Goal: Find specific page/section: Find specific page/section

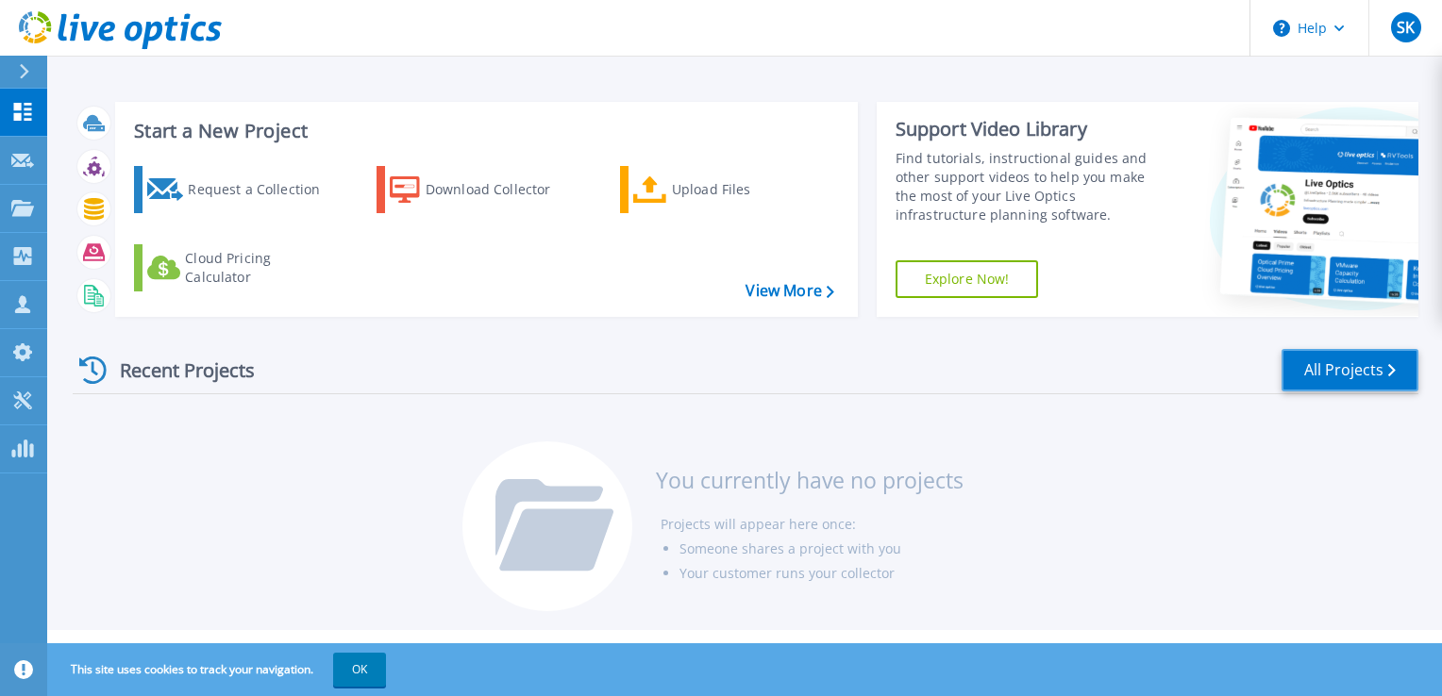
click at [1308, 385] on link "All Projects" at bounding box center [1350, 370] width 137 height 42
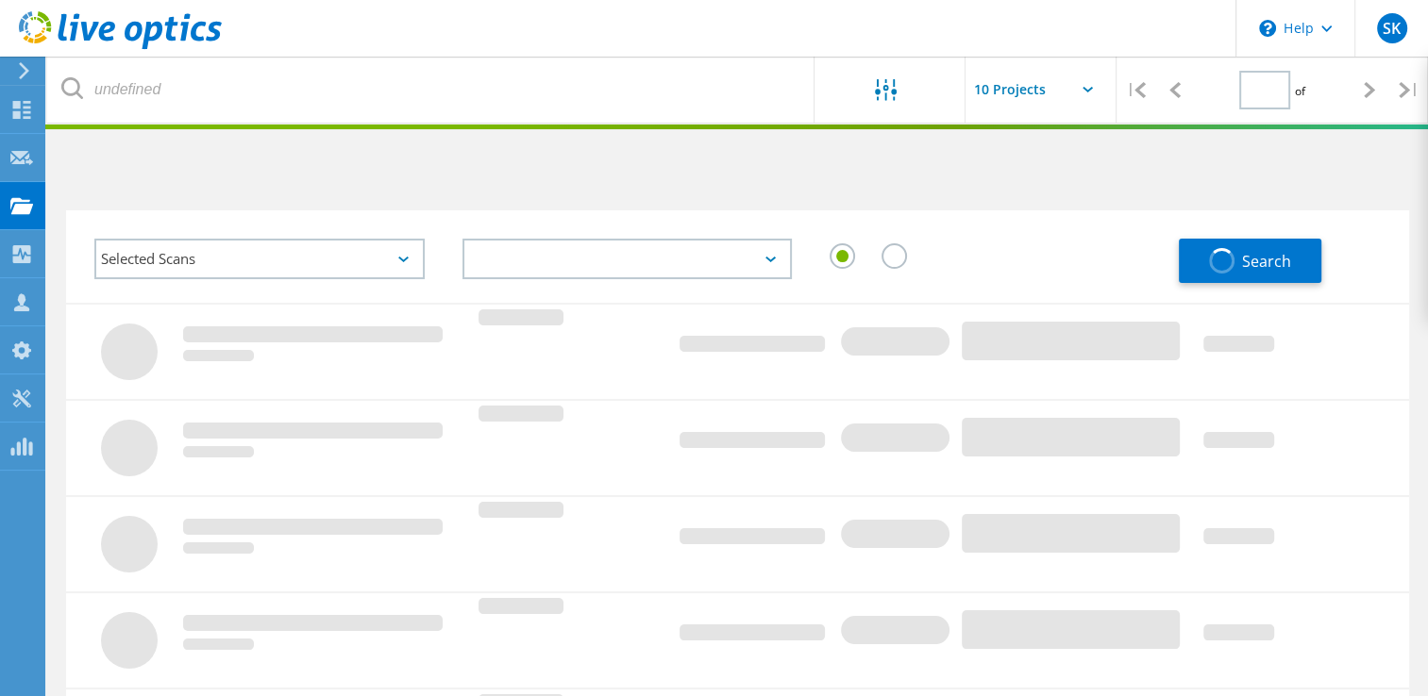
type input "1"
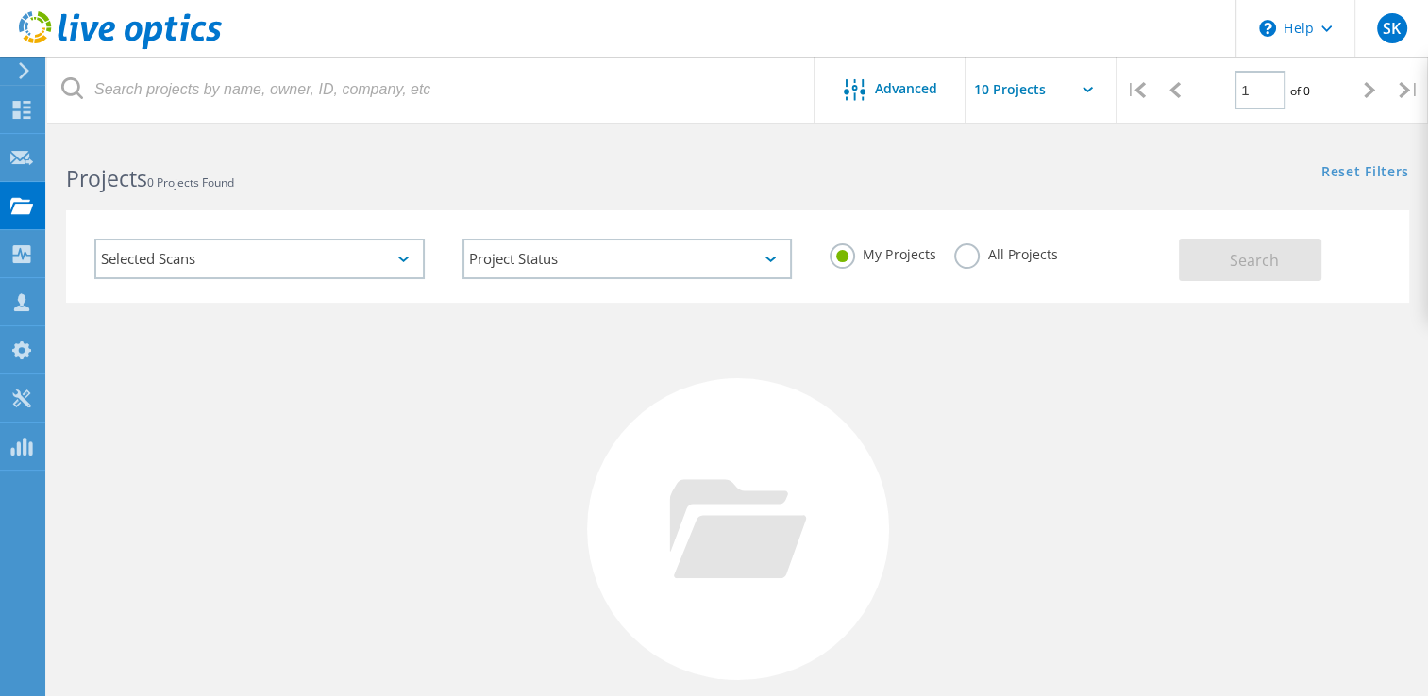
click at [963, 260] on label "All Projects" at bounding box center [1005, 252] width 103 height 18
click at [0, 0] on input "All Projects" at bounding box center [0, 0] width 0 height 0
click at [1237, 270] on span "Search" at bounding box center [1254, 260] width 49 height 21
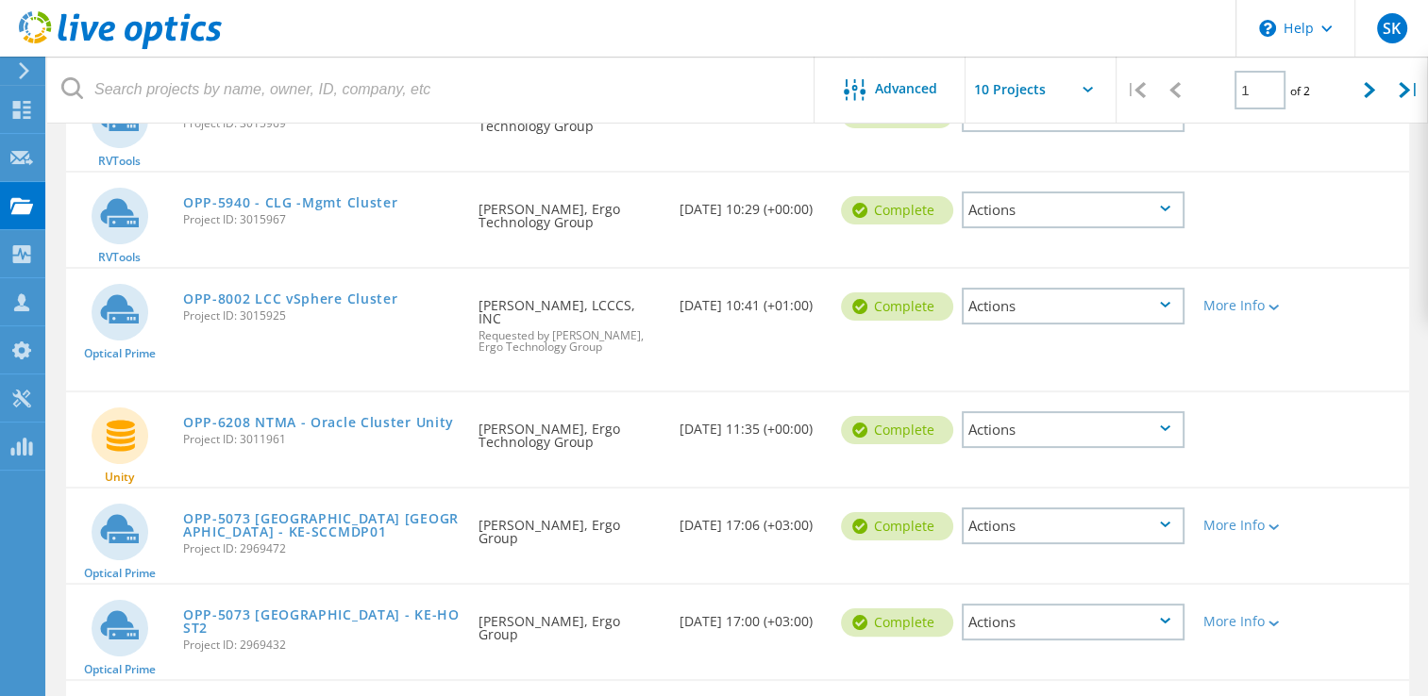
scroll to position [285, 0]
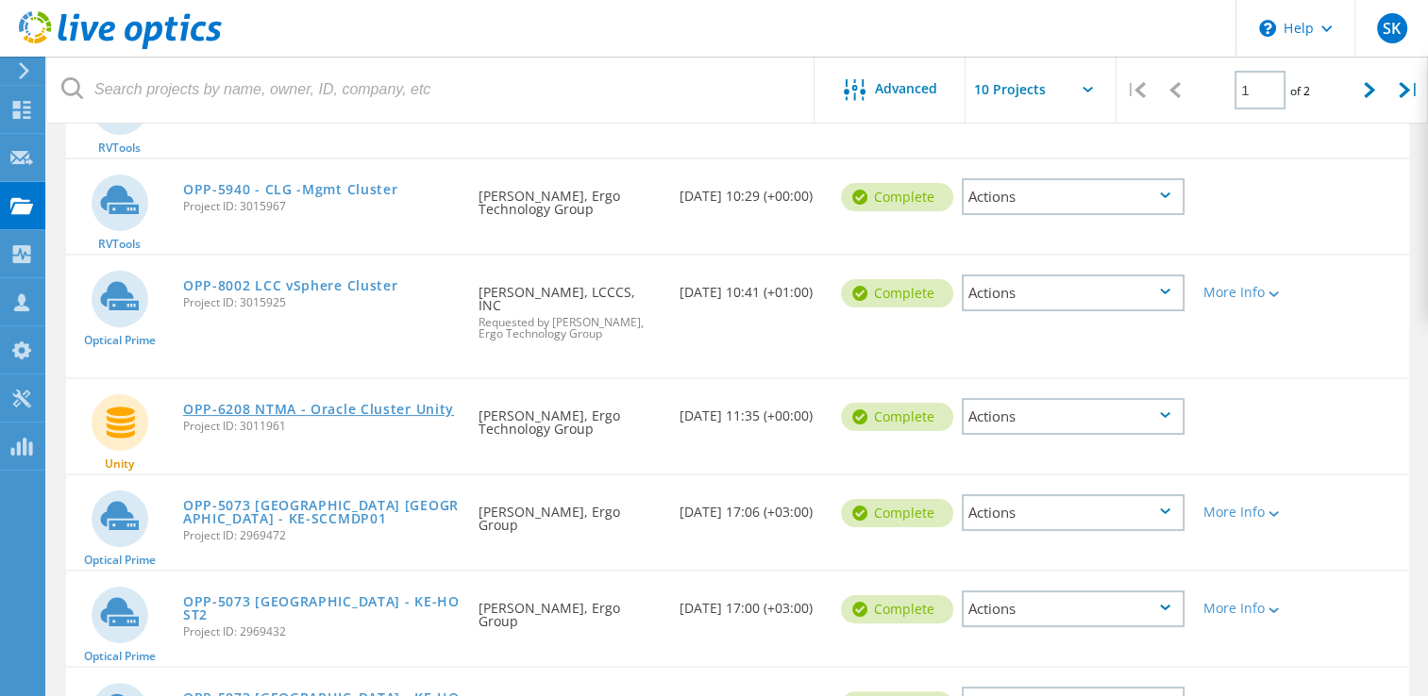
click at [348, 403] on link "OPP-6208 NTMA - Oracle Cluster Unity" at bounding box center [318, 409] width 271 height 13
